Goal: Task Accomplishment & Management: Use online tool/utility

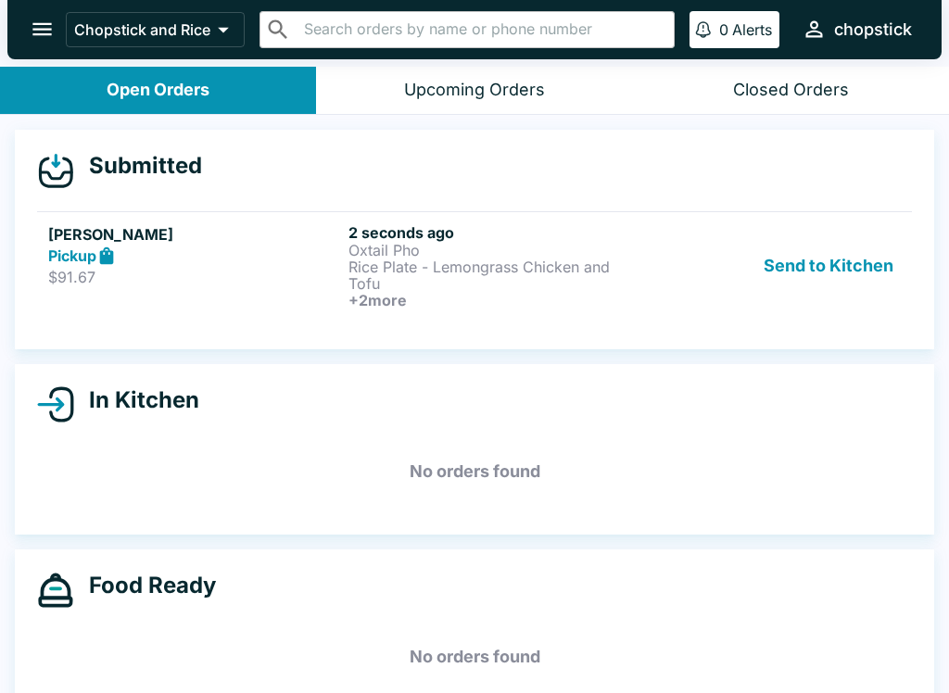
click at [495, 245] on p "Oxtail Pho" at bounding box center [494, 250] width 293 height 17
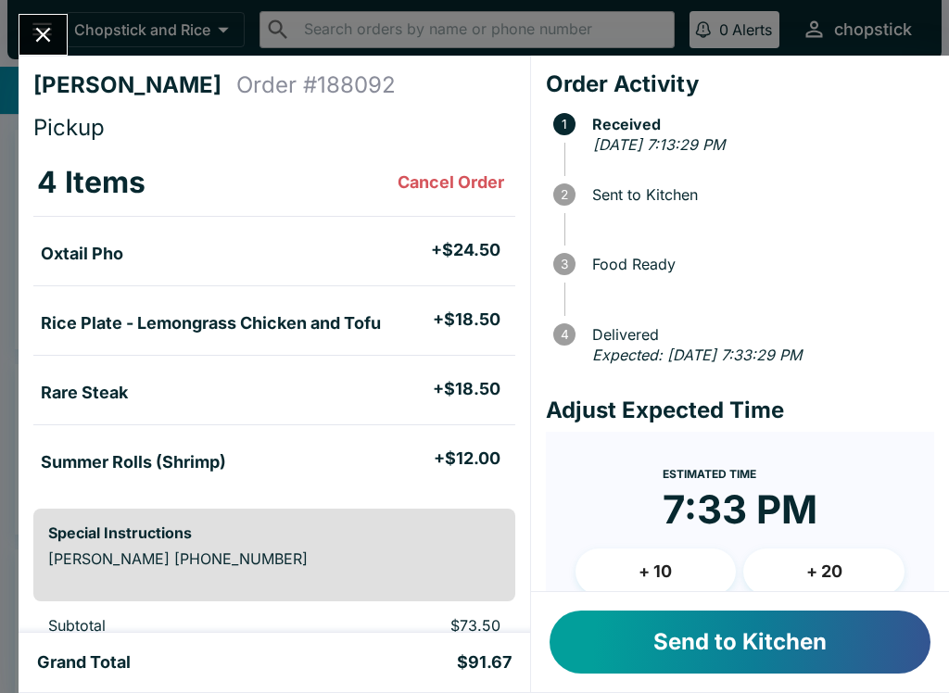
click at [734, 619] on button "Send to Kitchen" at bounding box center [739, 642] width 381 height 63
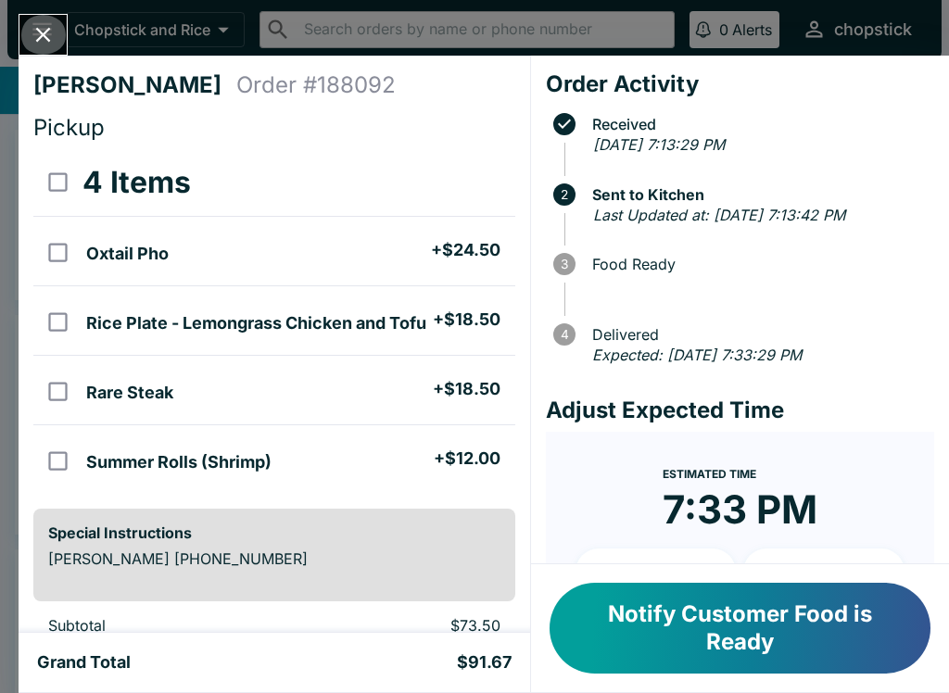
click at [48, 27] on icon "Close" at bounding box center [43, 34] width 25 height 25
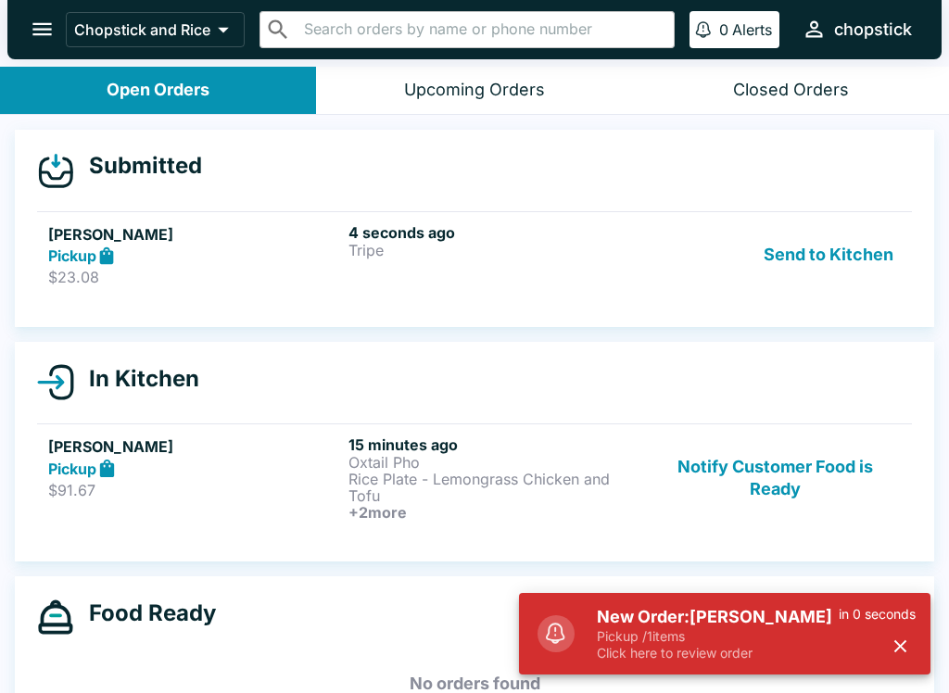
click at [185, 232] on h5 "[PERSON_NAME]" at bounding box center [194, 234] width 293 height 22
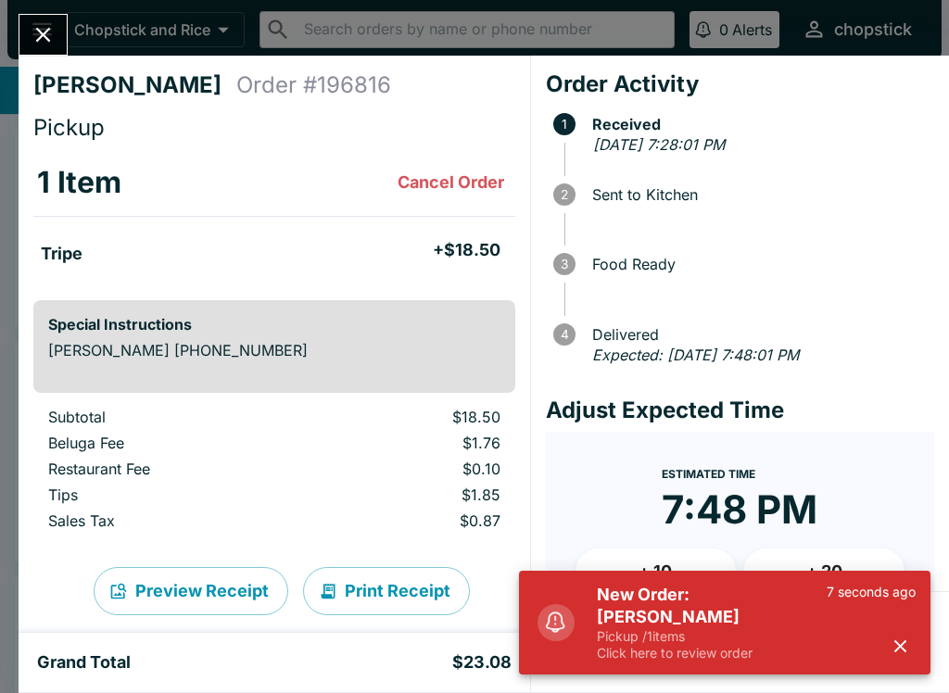
click at [722, 644] on p "Pickup / 1 items" at bounding box center [712, 636] width 230 height 17
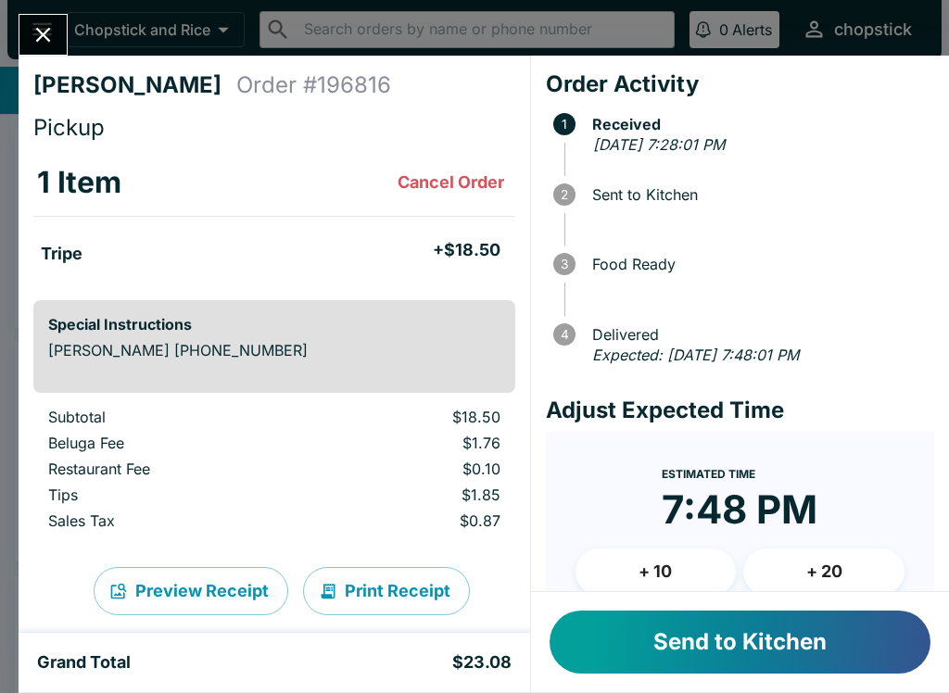
click at [824, 652] on button "Send to Kitchen" at bounding box center [739, 642] width 381 height 63
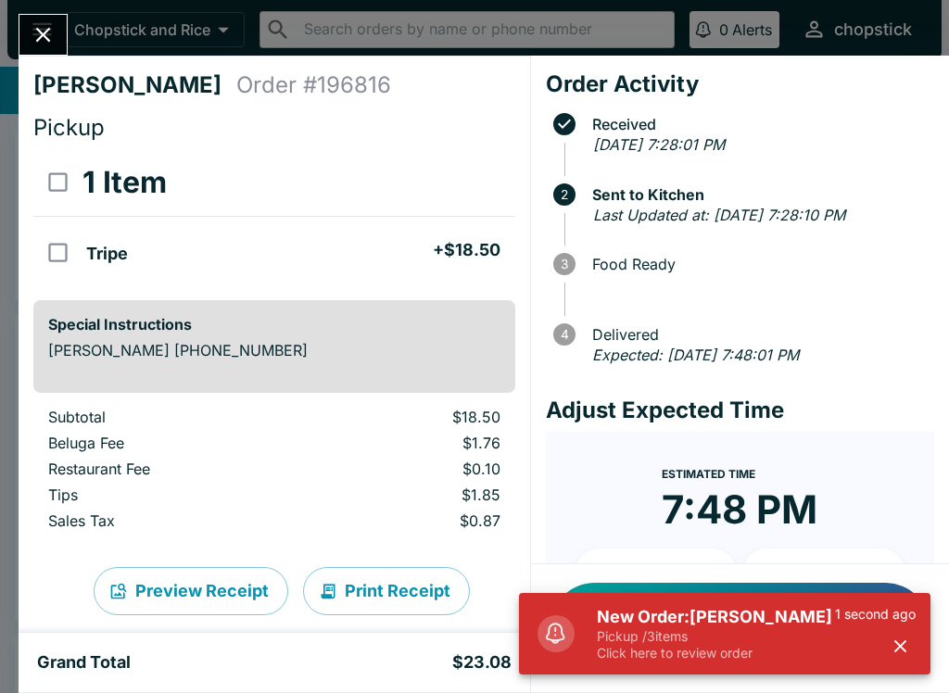
click at [38, 52] on button "Close" at bounding box center [42, 35] width 47 height 40
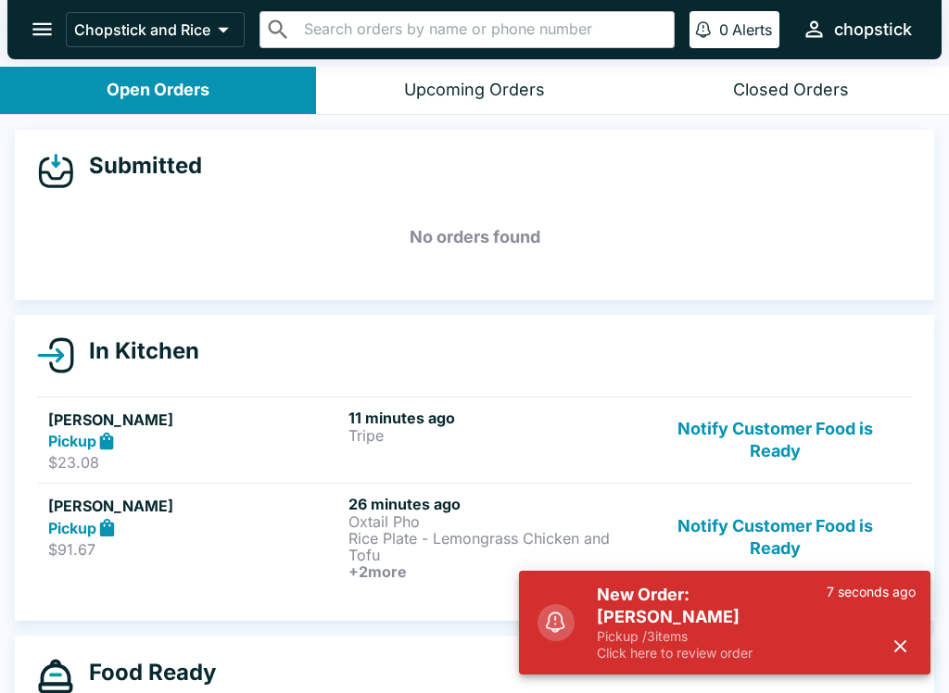
click at [665, 647] on p "Click here to review order" at bounding box center [712, 653] width 230 height 17
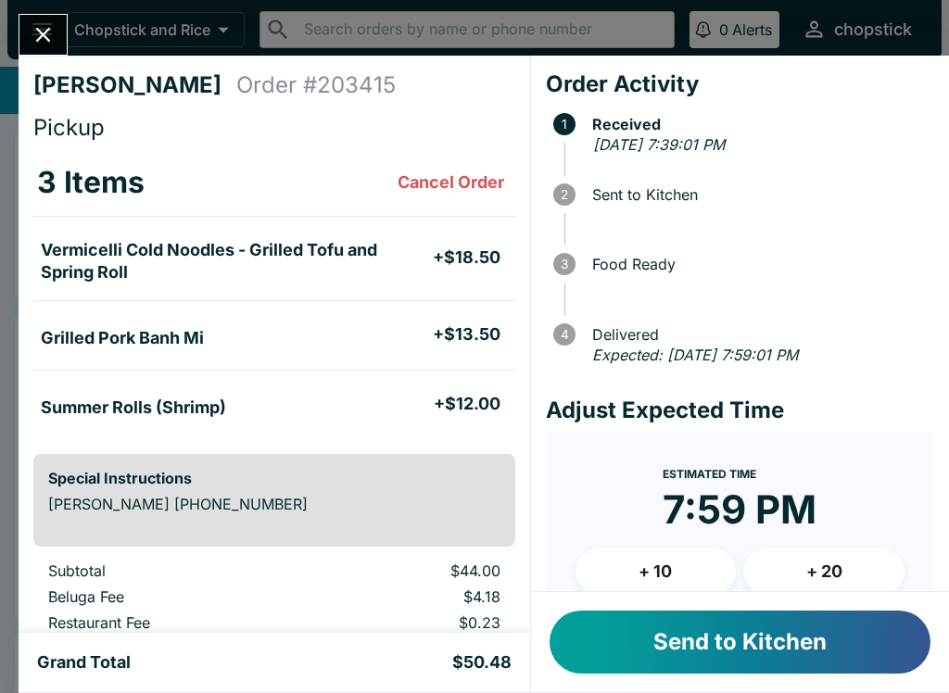
click at [795, 669] on button "Send to Kitchen" at bounding box center [739, 642] width 381 height 63
